Goal: Entertainment & Leisure: Consume media (video, audio)

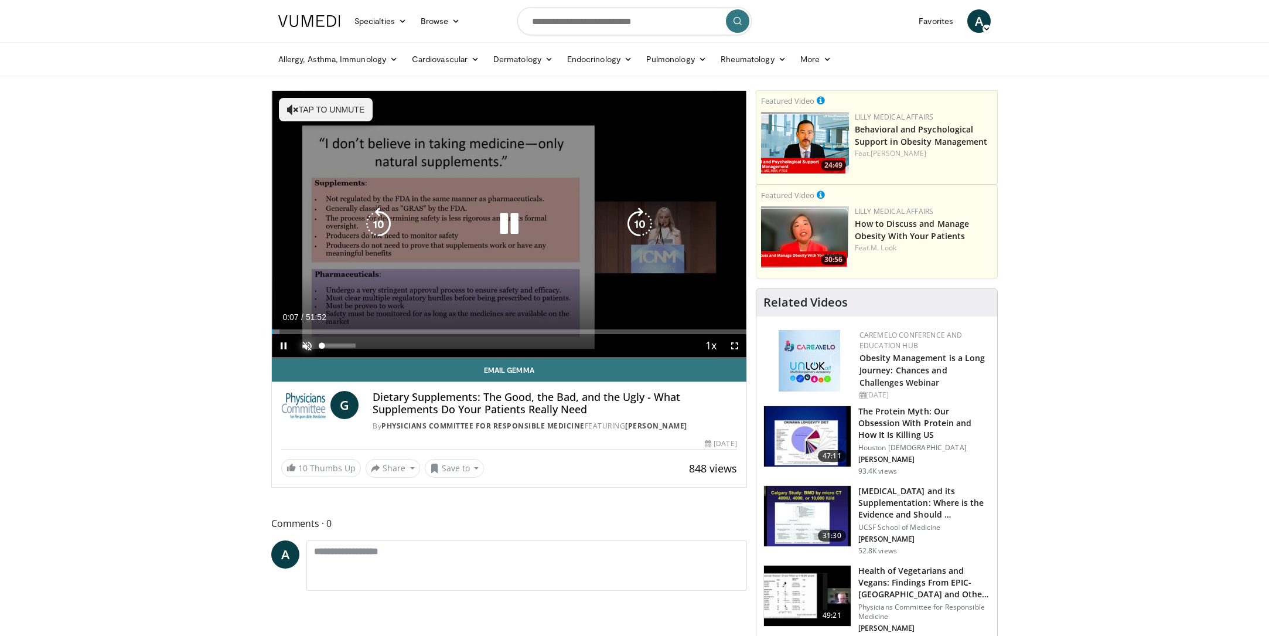
drag, startPoint x: 301, startPoint y: 344, endPoint x: 307, endPoint y: 343, distance: 6.0
click at [302, 343] on span "Video Player" at bounding box center [306, 345] width 23 height 23
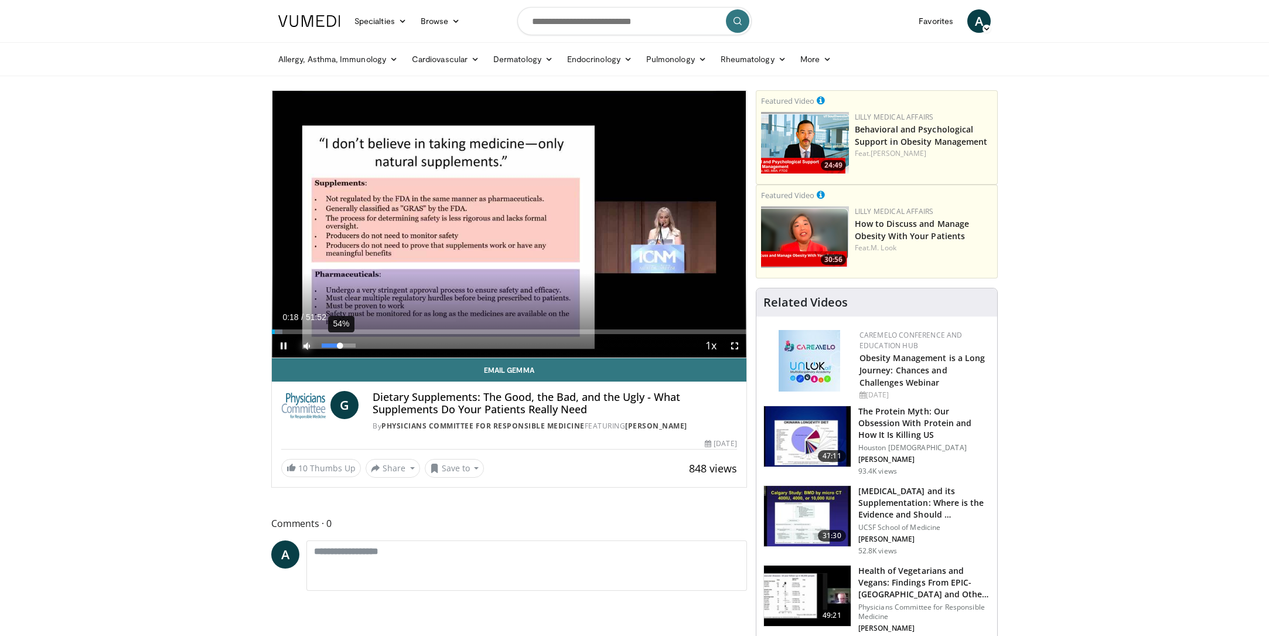
click at [340, 347] on div "Volume Level" at bounding box center [331, 345] width 18 height 4
click at [289, 330] on div "Progress Bar" at bounding box center [289, 331] width 1 height 5
click at [296, 332] on div "Progress Bar" at bounding box center [296, 331] width 1 height 5
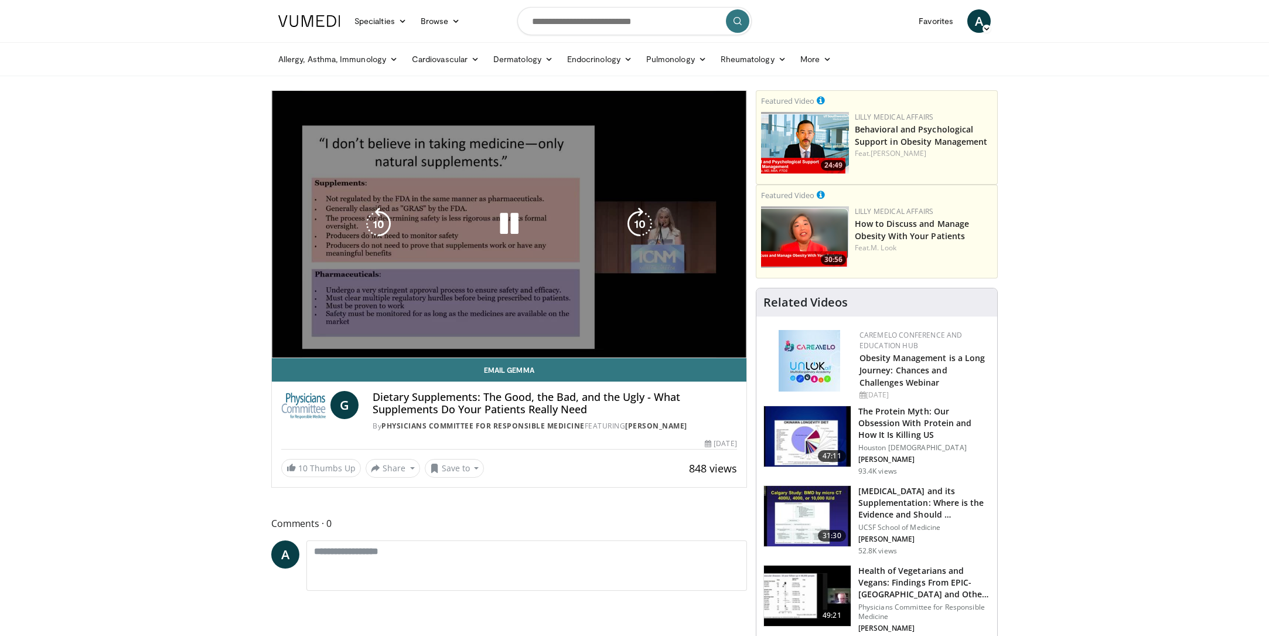
click at [305, 331] on video-js "**********" at bounding box center [509, 224] width 475 height 267
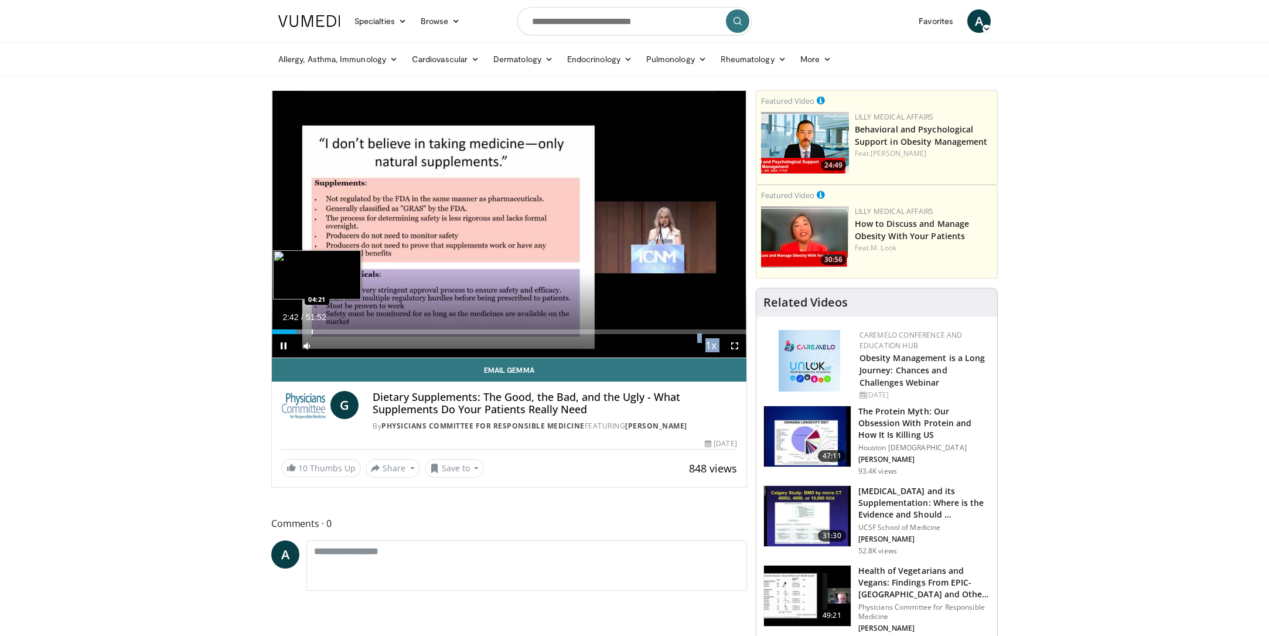
click at [312, 329] on div "Progress Bar" at bounding box center [312, 331] width 1 height 5
click at [332, 329] on div "Progress Bar" at bounding box center [332, 331] width 1 height 5
click at [347, 329] on div "Progress Bar" at bounding box center [347, 331] width 1 height 5
click at [360, 331] on div "Progress Bar" at bounding box center [360, 331] width 1 height 5
click at [368, 330] on div "Progress Bar" at bounding box center [368, 331] width 1 height 5
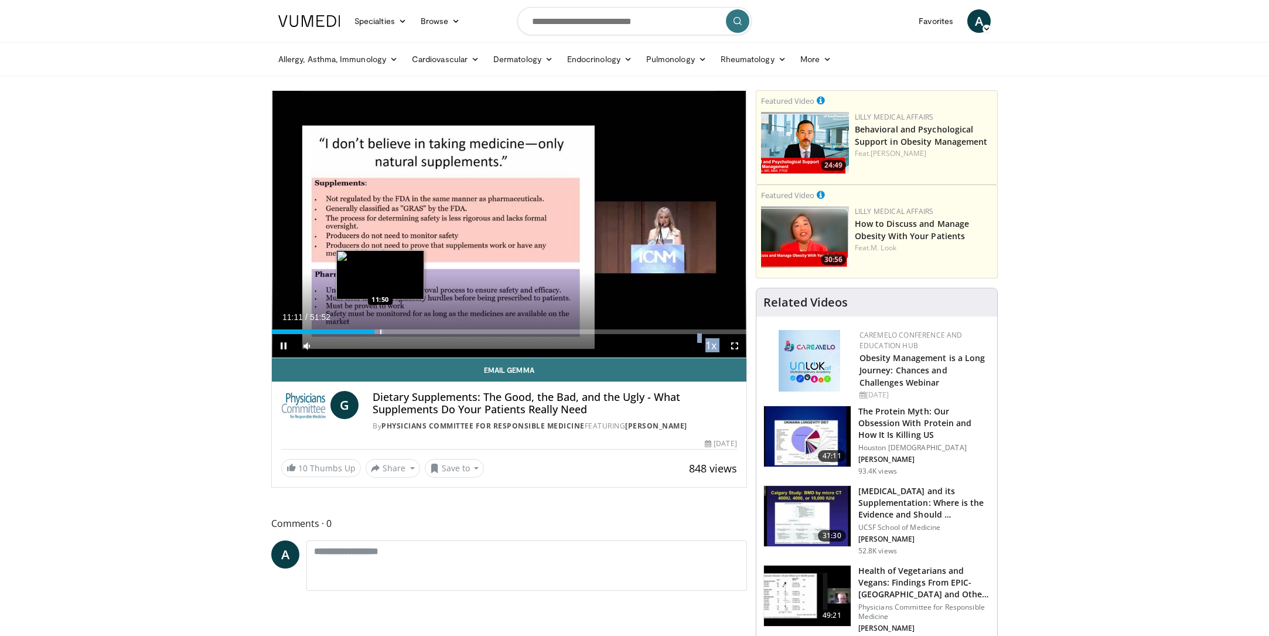
click at [380, 331] on div "Progress Bar" at bounding box center [380, 331] width 1 height 5
click at [396, 332] on div "Progress Bar" at bounding box center [396, 331] width 1 height 5
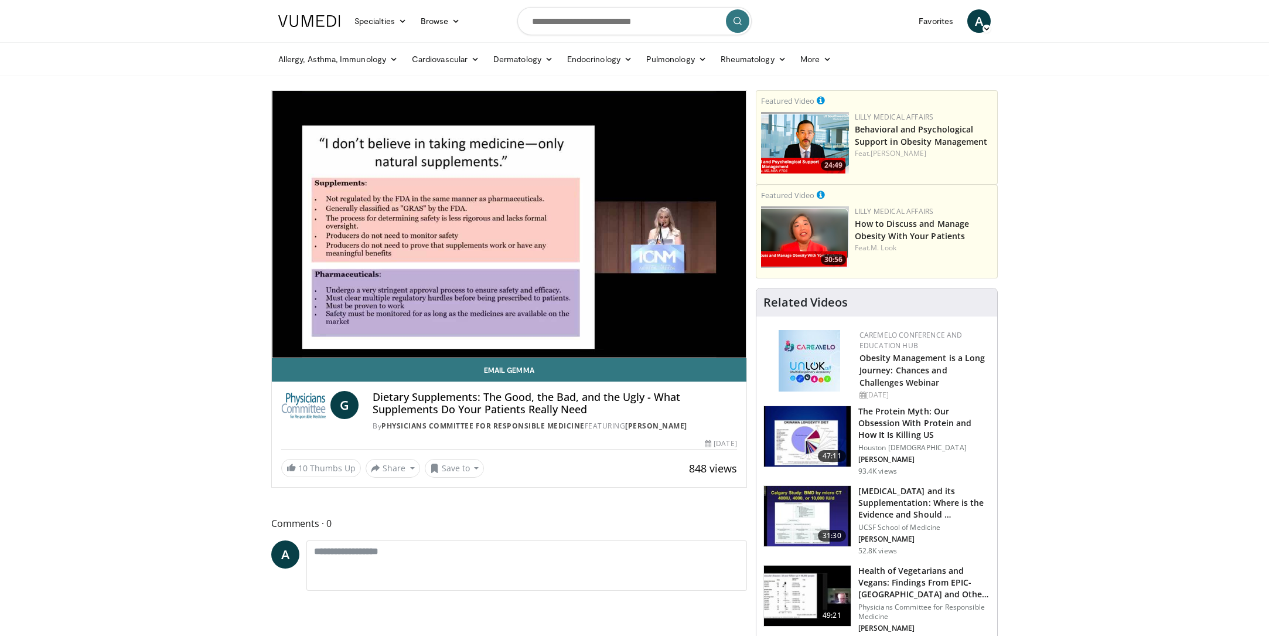
click at [403, 331] on video-js "**********" at bounding box center [509, 224] width 475 height 267
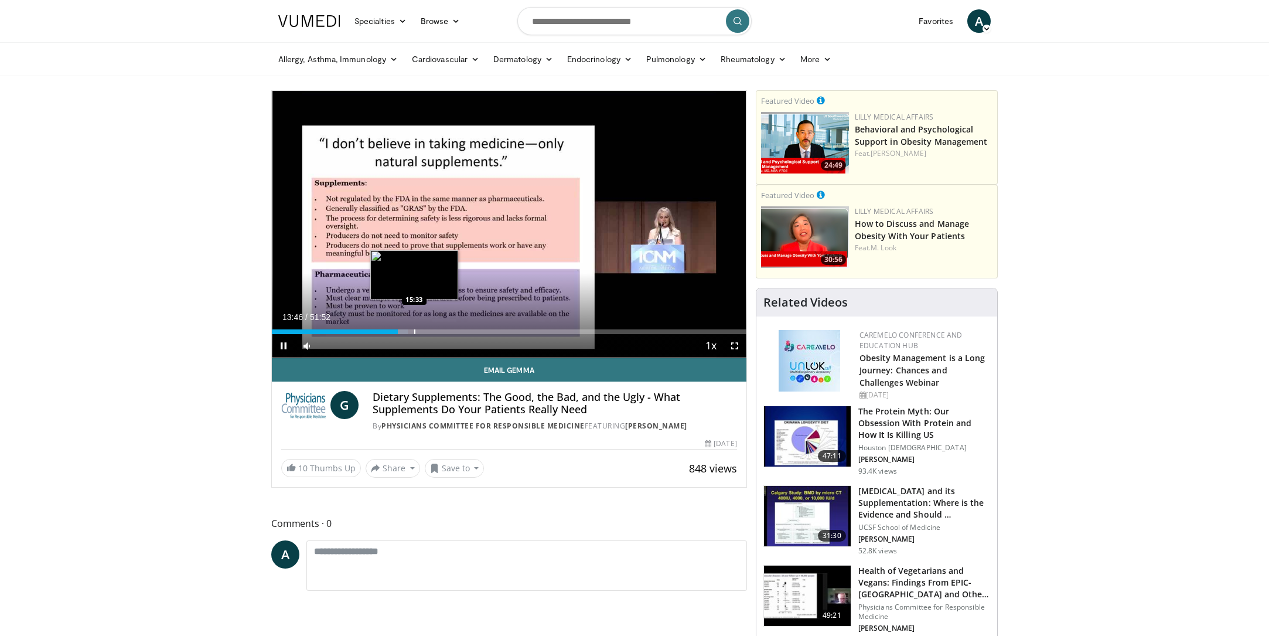
click at [414, 332] on div "Progress Bar" at bounding box center [414, 331] width 1 height 5
click at [421, 331] on div "Progress Bar" at bounding box center [421, 331] width 1 height 5
click at [428, 331] on div "Progress Bar" at bounding box center [428, 331] width 1 height 5
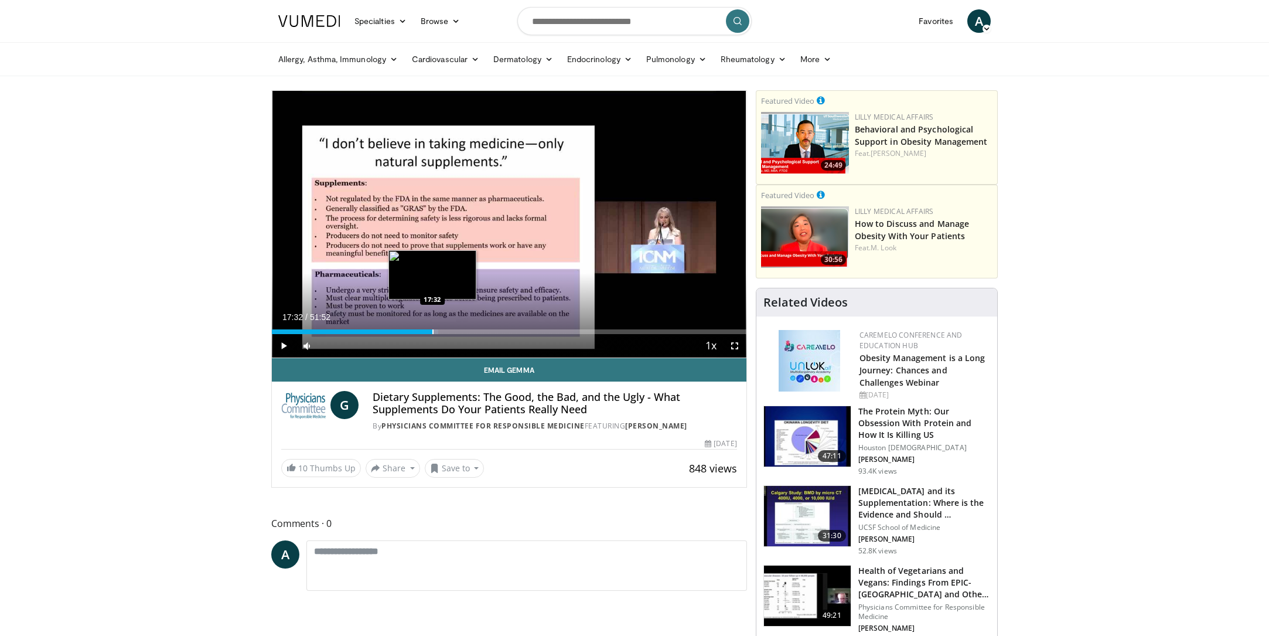
click at [432, 332] on div "Progress Bar" at bounding box center [432, 331] width 1 height 5
click at [439, 331] on div "Progress Bar" at bounding box center [439, 331] width 1 height 5
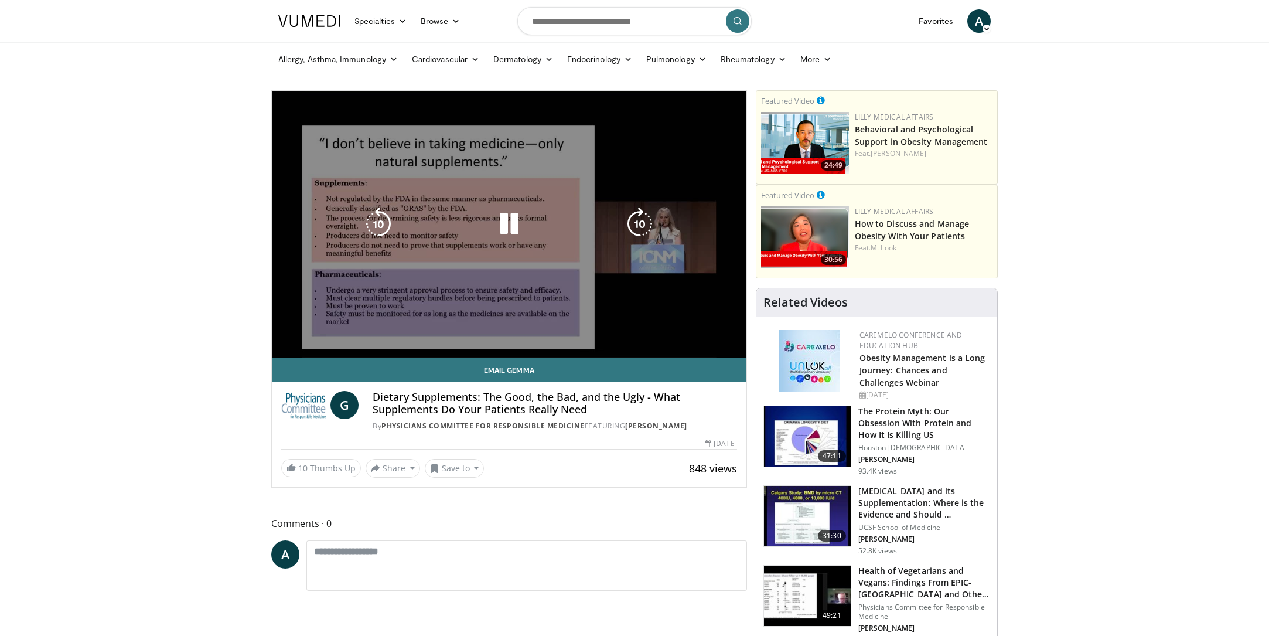
click at [0, 0] on div "Progress Bar" at bounding box center [0, 0] width 0 height 0
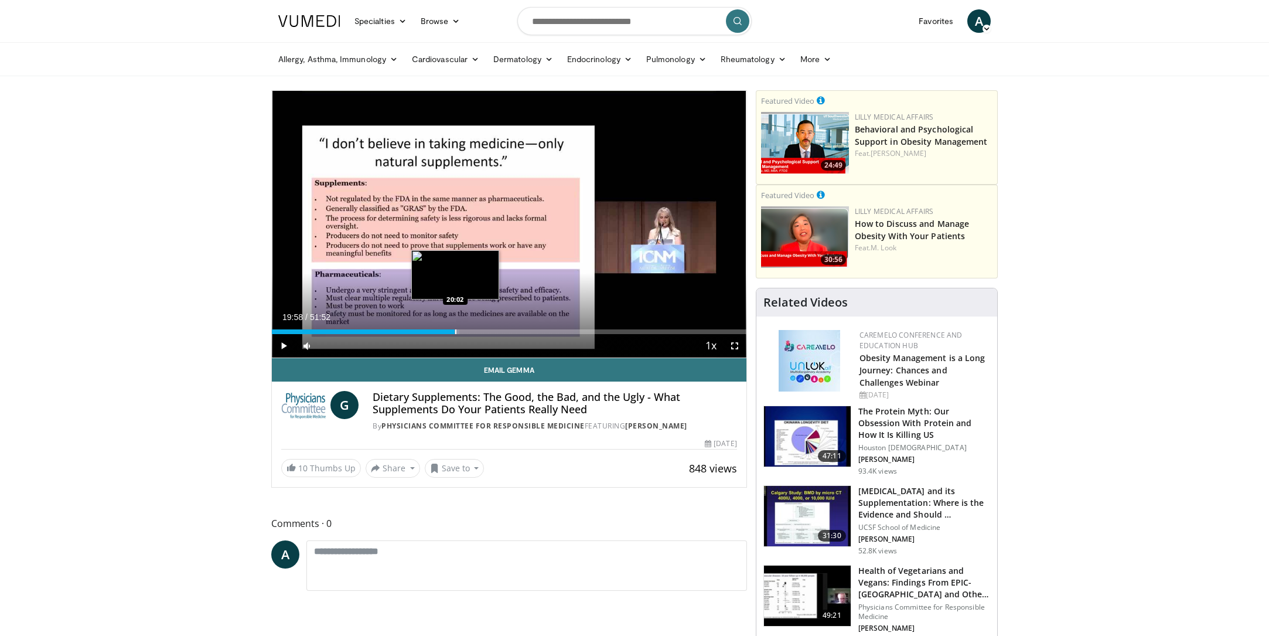
click at [455, 333] on div "Progress Bar" at bounding box center [454, 331] width 11 height 5
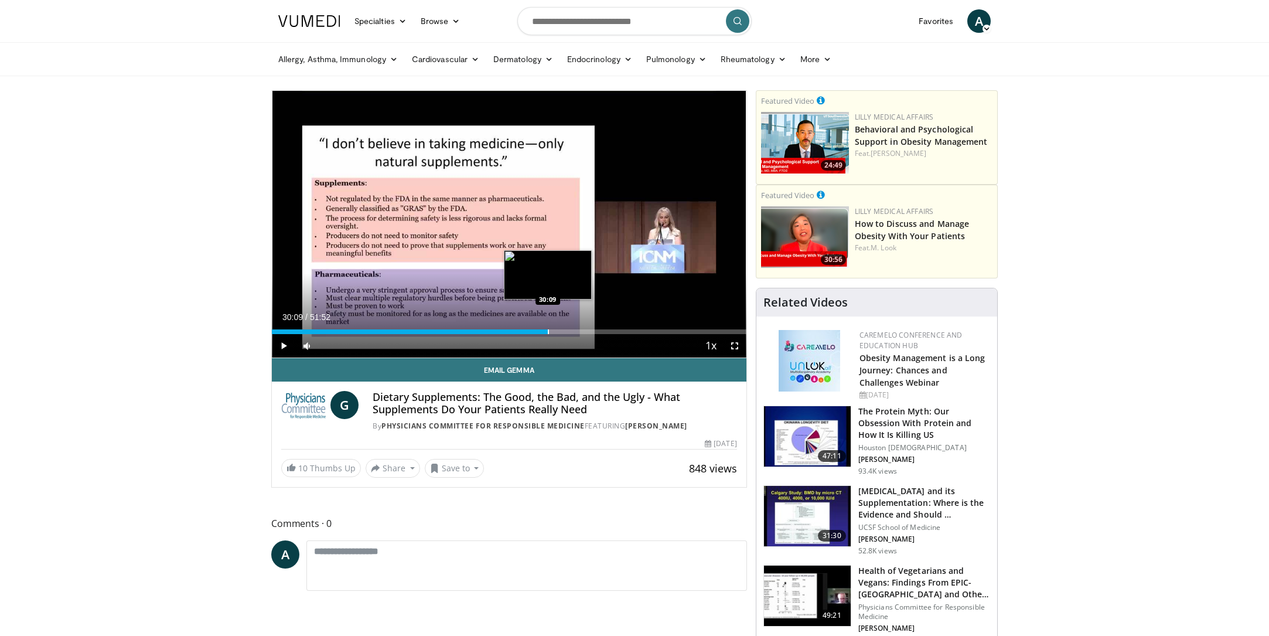
click at [547, 328] on div "Loaded : 58.16% 28:46 30:09" at bounding box center [509, 328] width 475 height 11
click at [569, 329] on div "Progress Bar" at bounding box center [569, 331] width 1 height 5
click at [558, 329] on div "Progress Bar" at bounding box center [558, 331] width 1 height 5
click at [568, 330] on div "Progress Bar" at bounding box center [568, 331] width 1 height 5
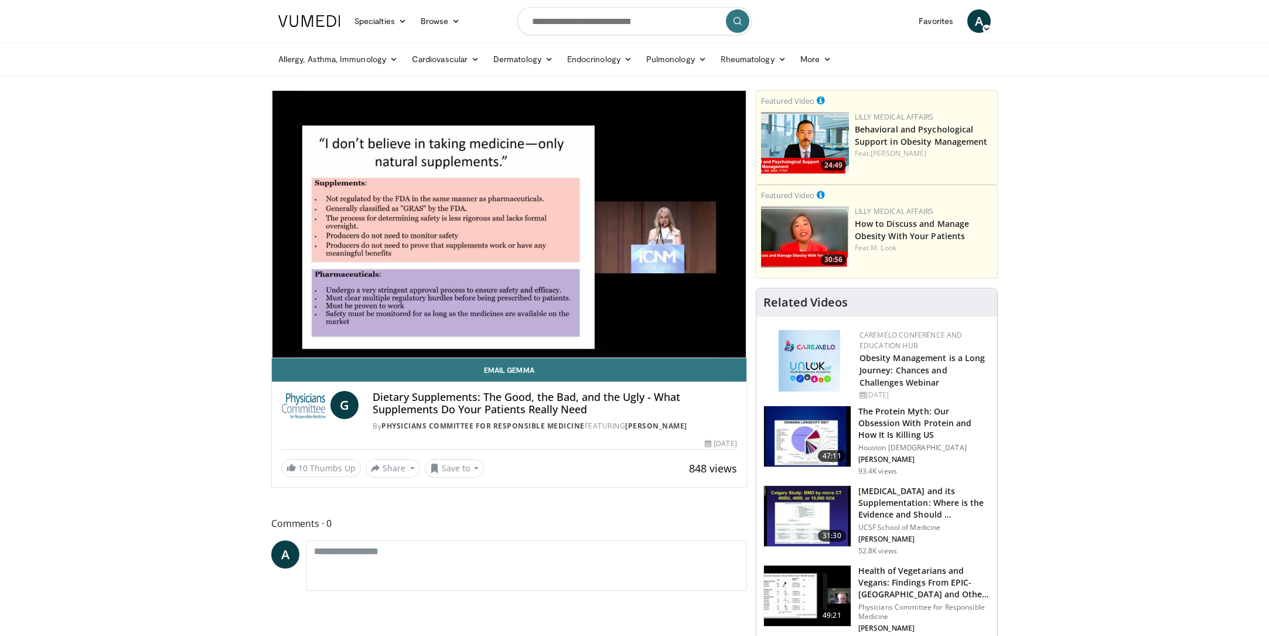
click at [584, 329] on video-js "**********" at bounding box center [509, 224] width 475 height 267
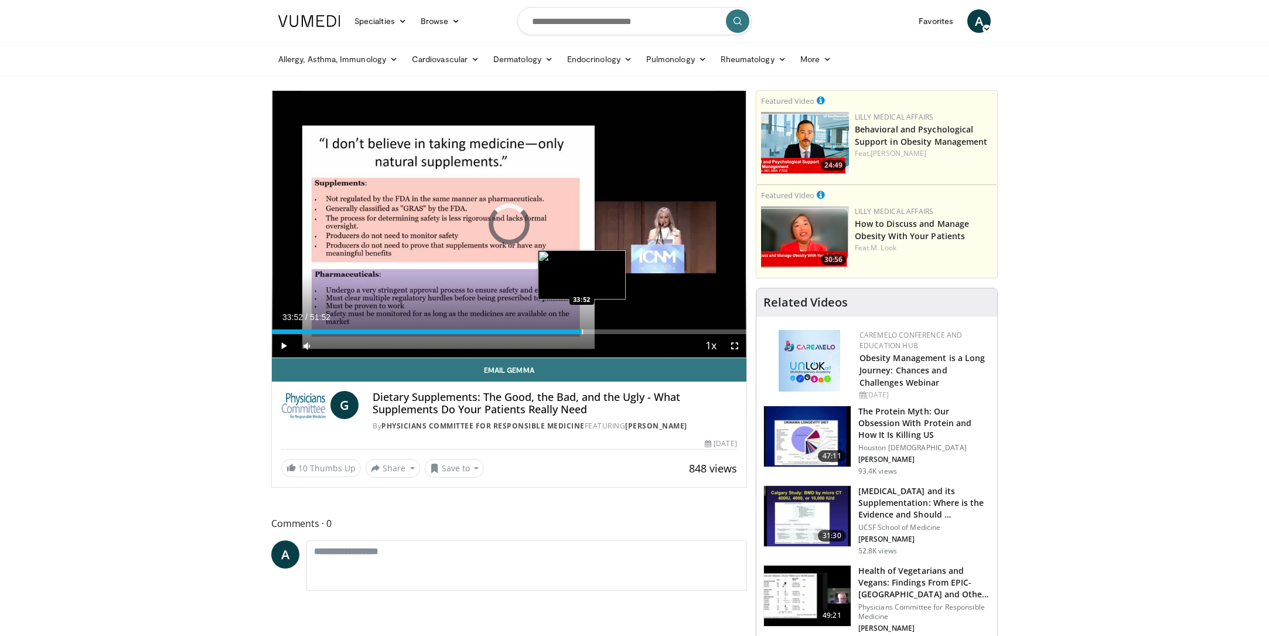
click at [582, 329] on div "Progress Bar" at bounding box center [582, 331] width 1 height 5
click at [592, 333] on div "Progress Bar" at bounding box center [592, 331] width 1 height 5
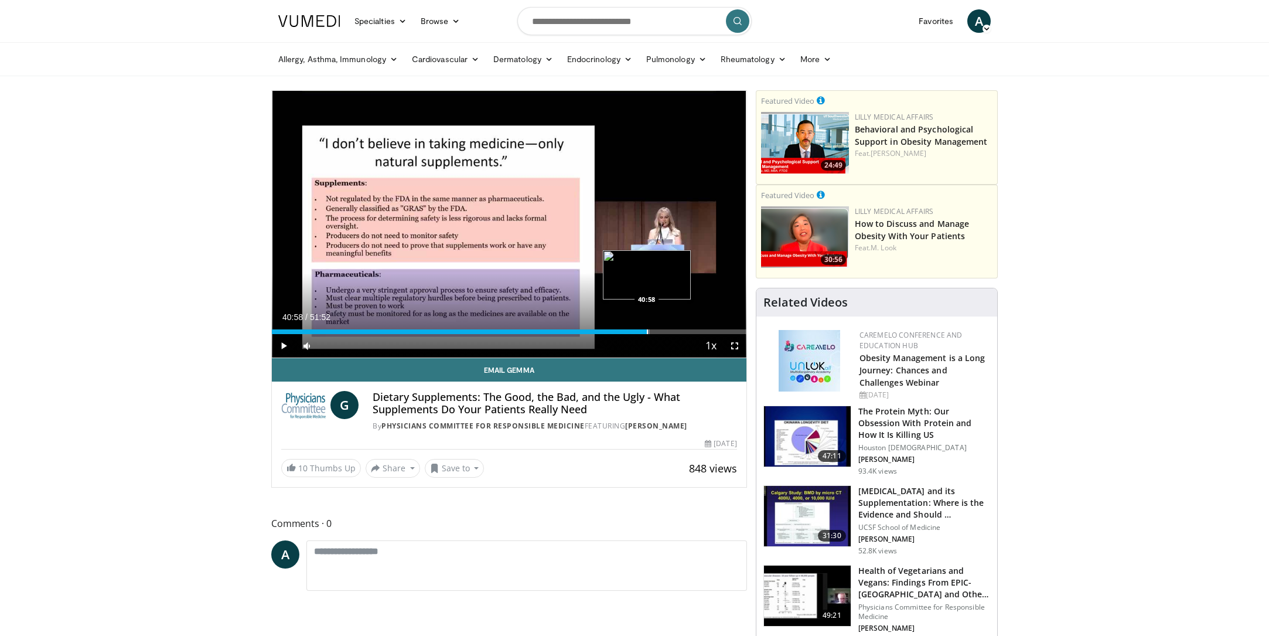
click at [647, 332] on div "Progress Bar" at bounding box center [647, 331] width 1 height 5
click at [645, 333] on div "Loaded : 81.29% 40:51 40:51" at bounding box center [509, 331] width 475 height 5
click at [657, 330] on div "Progress Bar" at bounding box center [657, 331] width 1 height 5
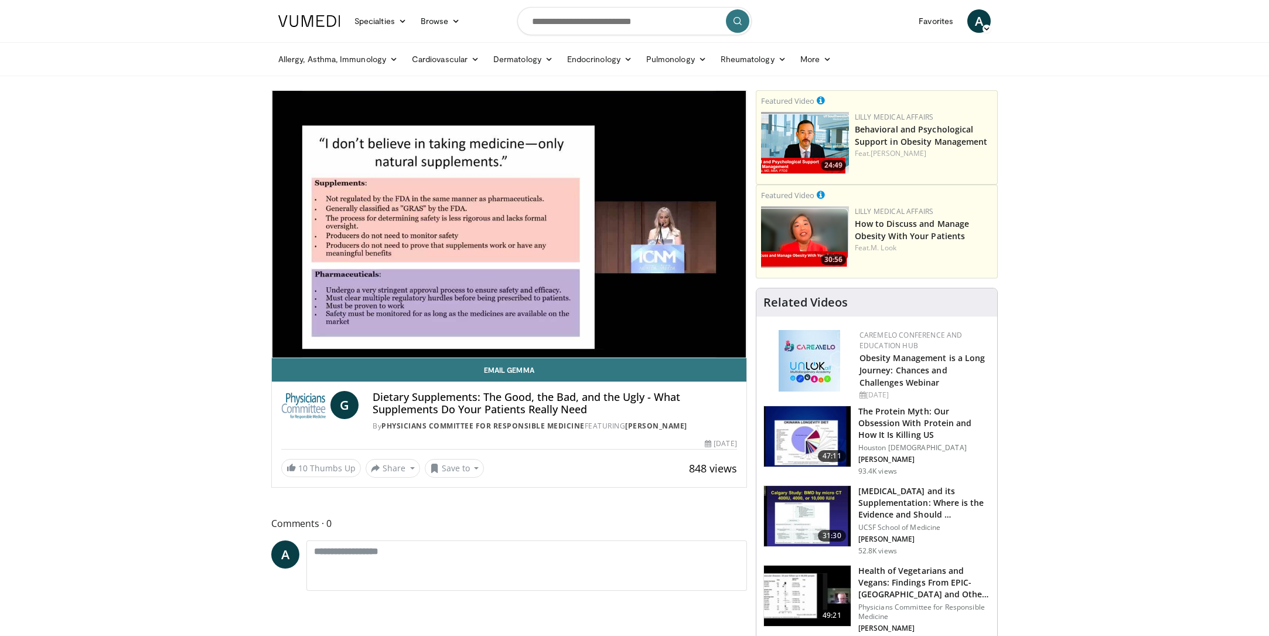
click at [669, 333] on video-js "**********" at bounding box center [509, 224] width 475 height 267
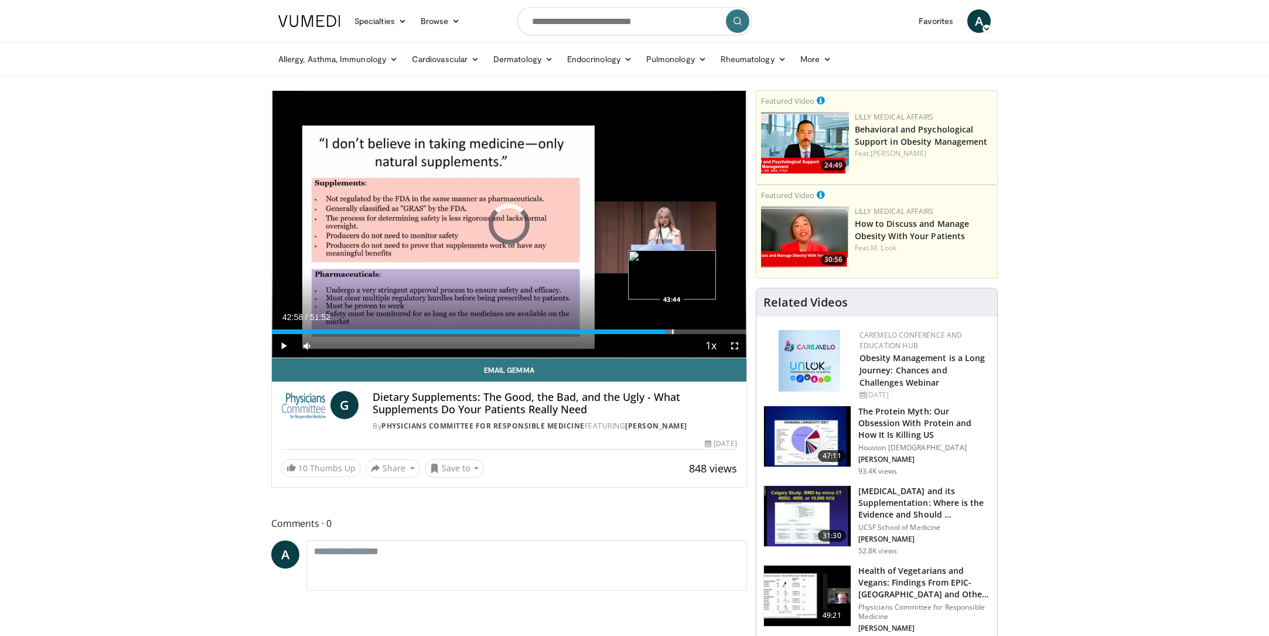
click at [672, 332] on div "Progress Bar" at bounding box center [672, 331] width 1 height 5
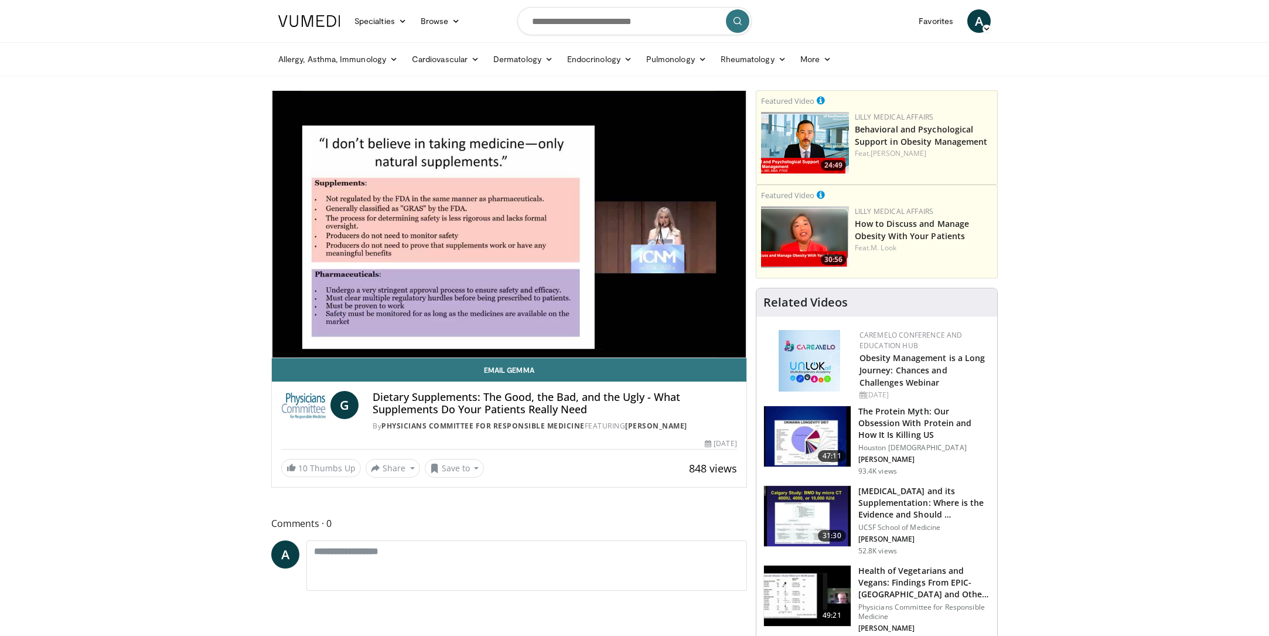
click at [680, 332] on video-js "**********" at bounding box center [509, 224] width 475 height 267
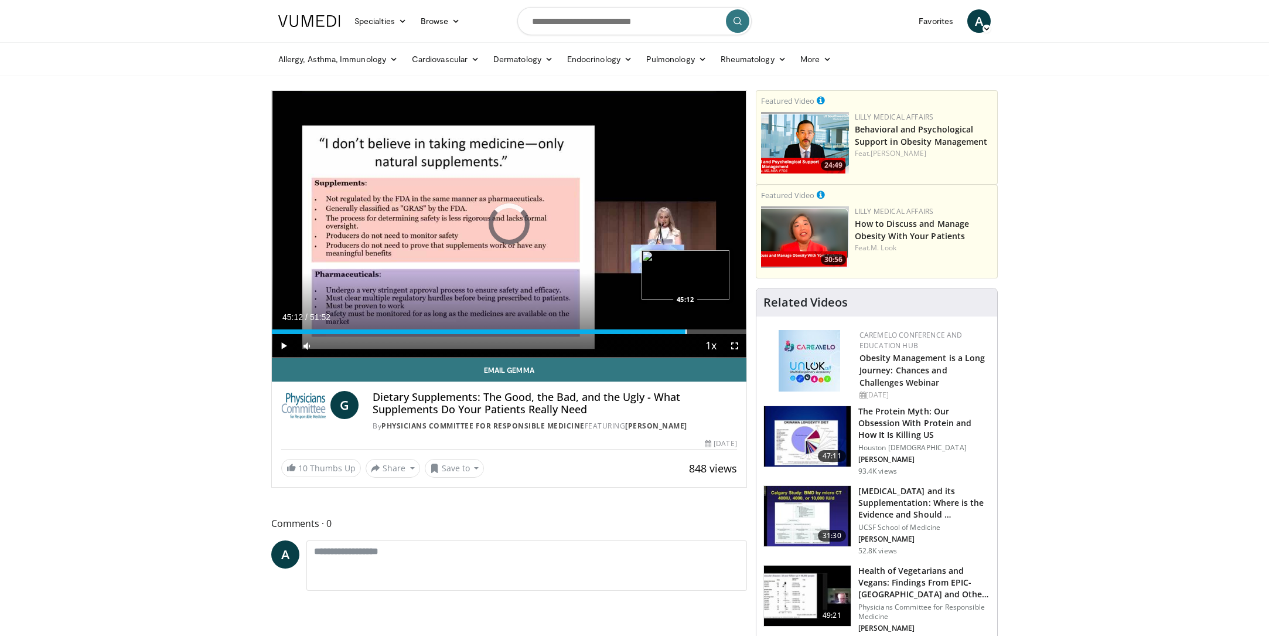
click at [686, 331] on div "Progress Bar" at bounding box center [686, 331] width 1 height 5
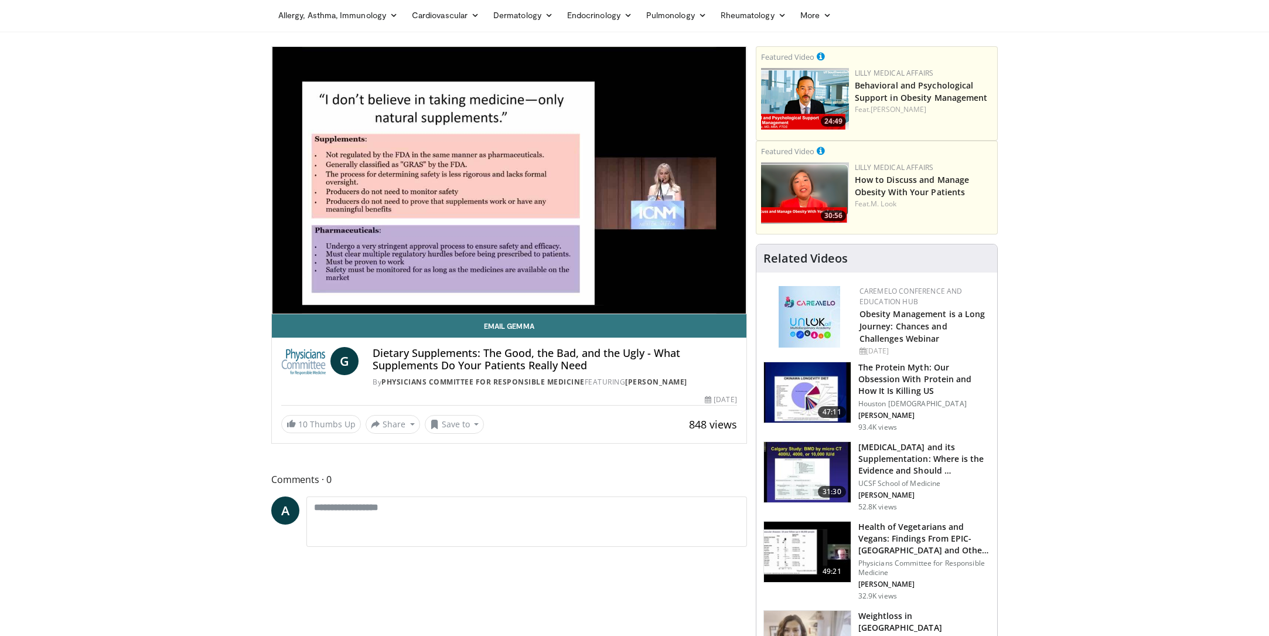
scroll to position [45, 0]
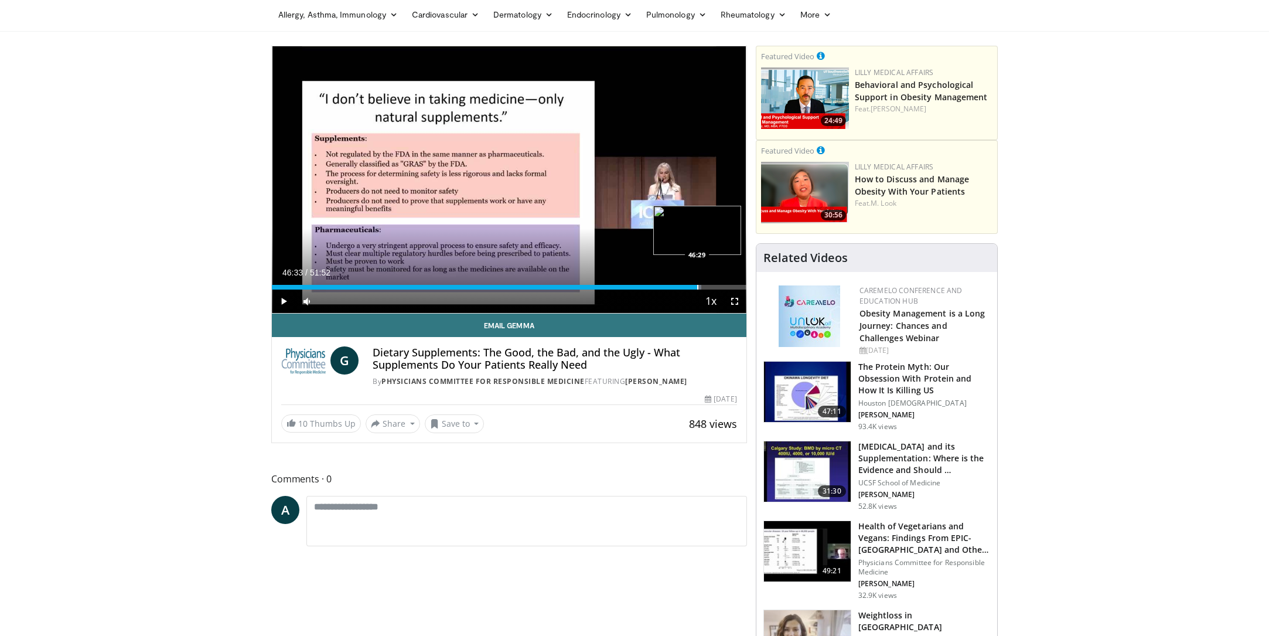
click at [697, 289] on div "Progress Bar" at bounding box center [697, 287] width 1 height 5
click at [694, 289] on div "Current Time 46:36 / Duration 51:52 Pause Skip Backward Skip Forward Mute 70% L…" at bounding box center [509, 300] width 475 height 23
click at [695, 288] on div "Loaded : 91.90% 46:13 46:10" at bounding box center [509, 287] width 475 height 5
click at [691, 288] on video-js "**********" at bounding box center [509, 179] width 475 height 267
click at [685, 288] on div "Loaded : 87.34% 45:04 45:04" at bounding box center [509, 287] width 475 height 5
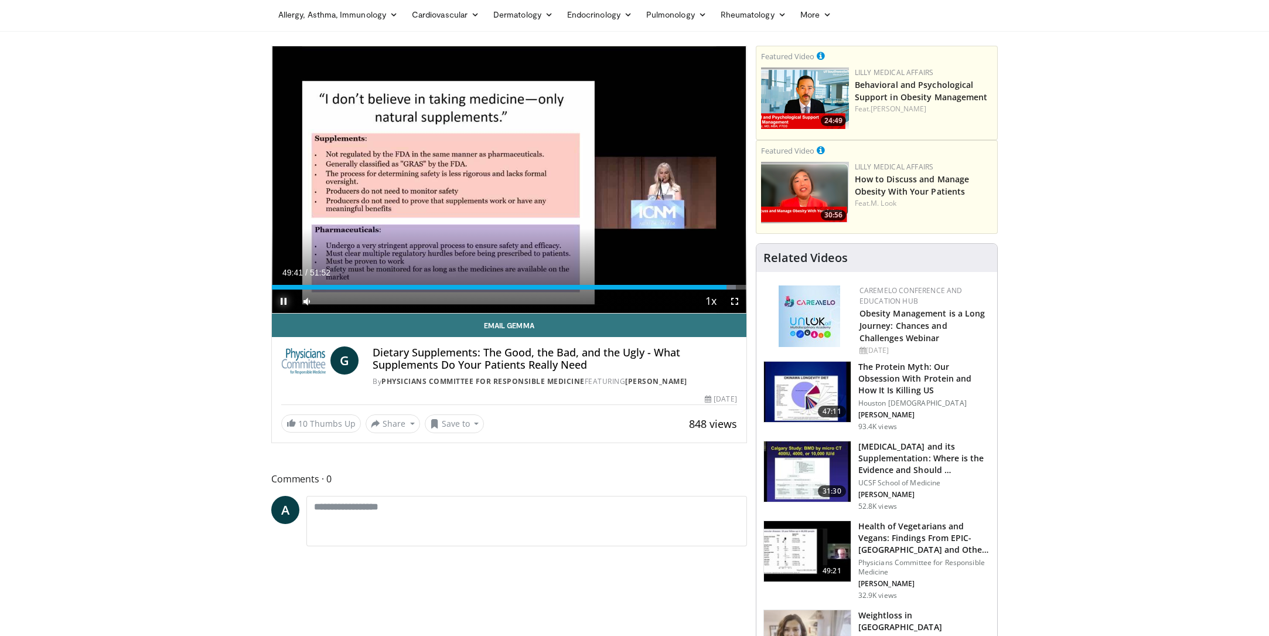
click at [284, 301] on span "Video Player" at bounding box center [283, 300] width 23 height 23
